Goal: Check status

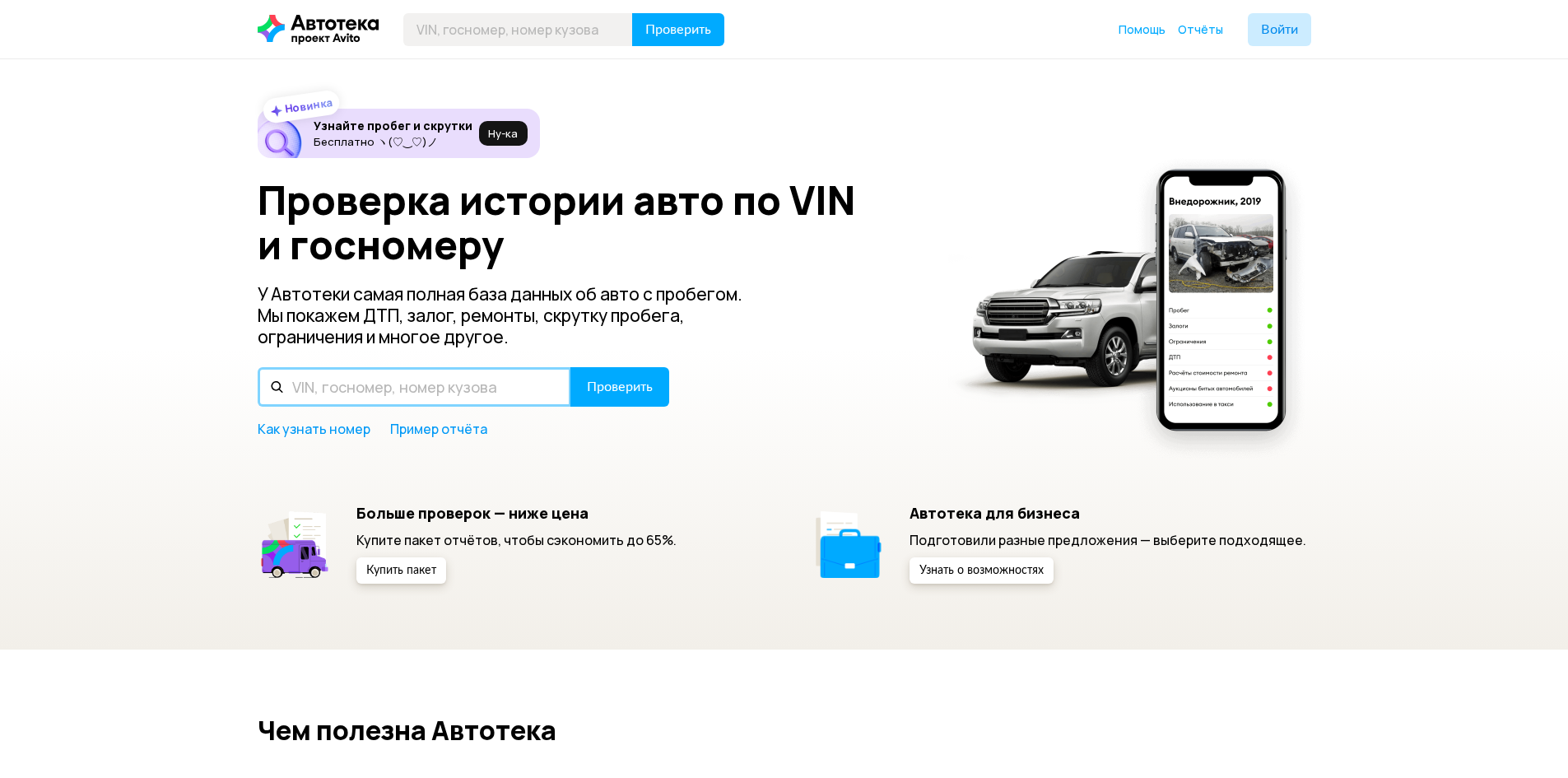
click at [386, 378] on input "text" at bounding box center [414, 387] width 314 height 40
paste input "VIN YV1DZAHH6F2742176"
click at [311, 385] on input "VIN YV1DZAHH6F2742176" at bounding box center [414, 387] width 314 height 40
type input "YV1DZAHH6F2742176"
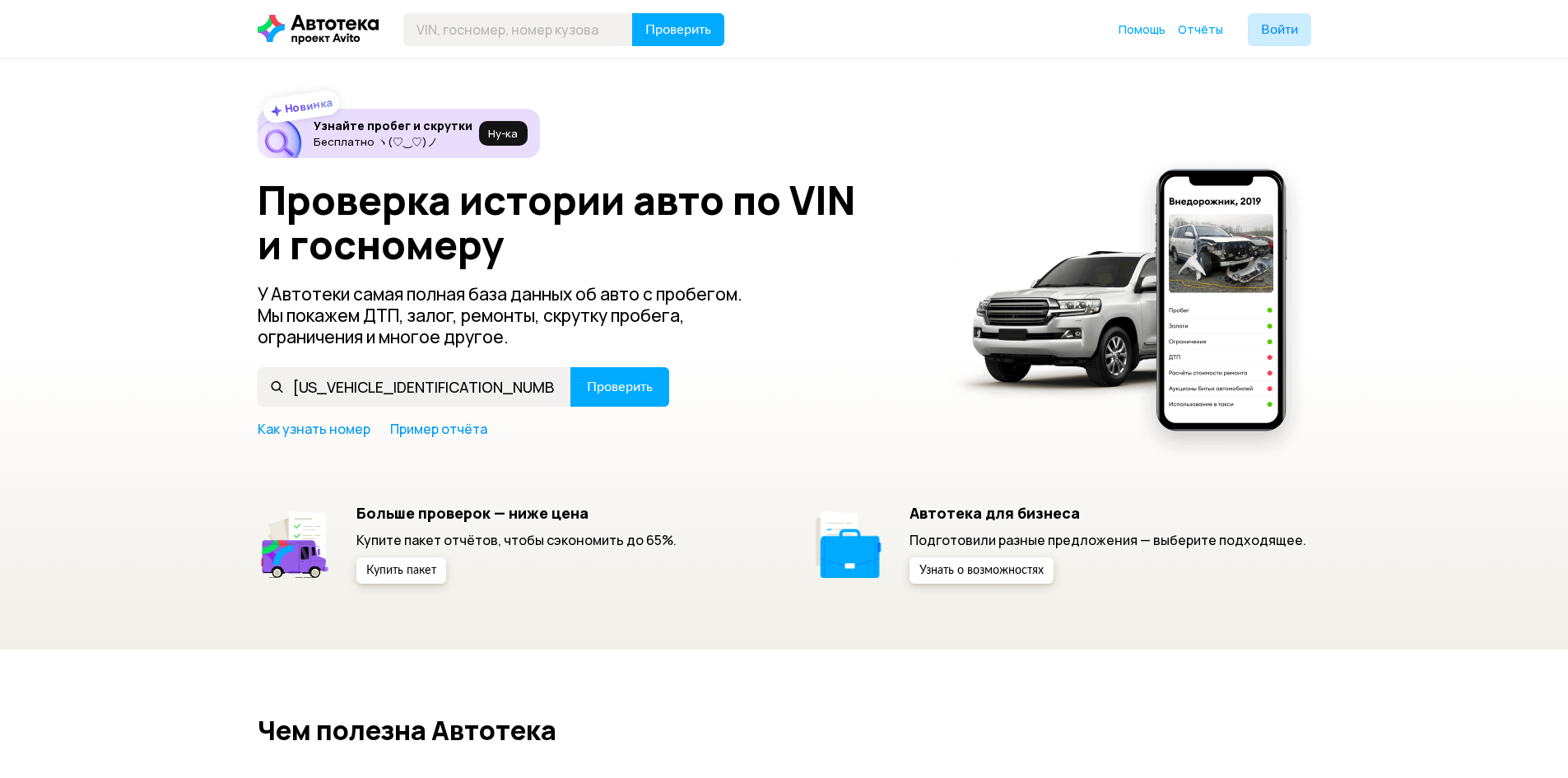
click at [624, 365] on div "Проверка истории авто по VIN и госномеру У Автотеки самая полная база данных об…" at bounding box center [784, 307] width 1054 height 260
click at [625, 385] on span "Проверить" at bounding box center [620, 387] width 66 height 14
